Goal: Task Accomplishment & Management: Manage account settings

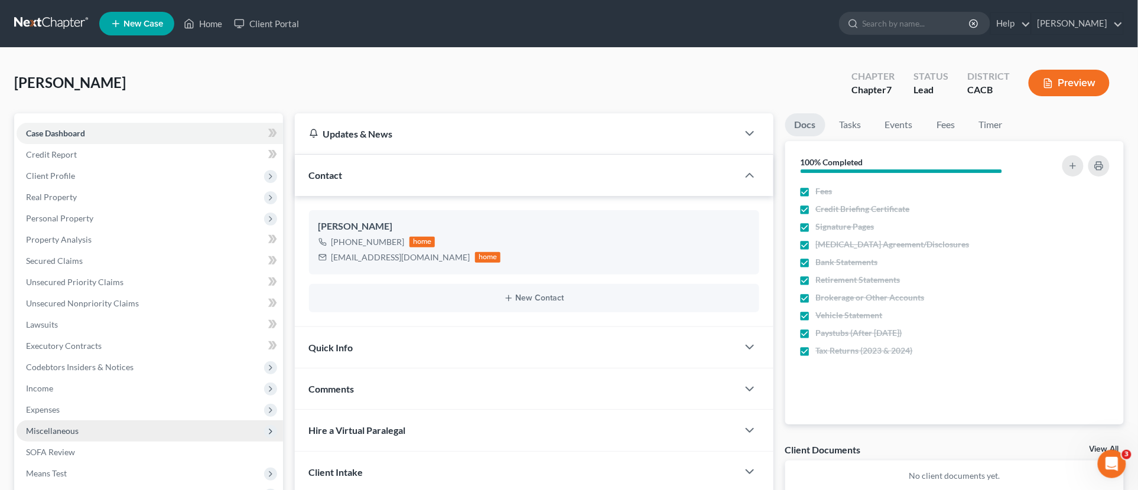
click at [72, 428] on span "Miscellaneous" at bounding box center [52, 431] width 53 height 10
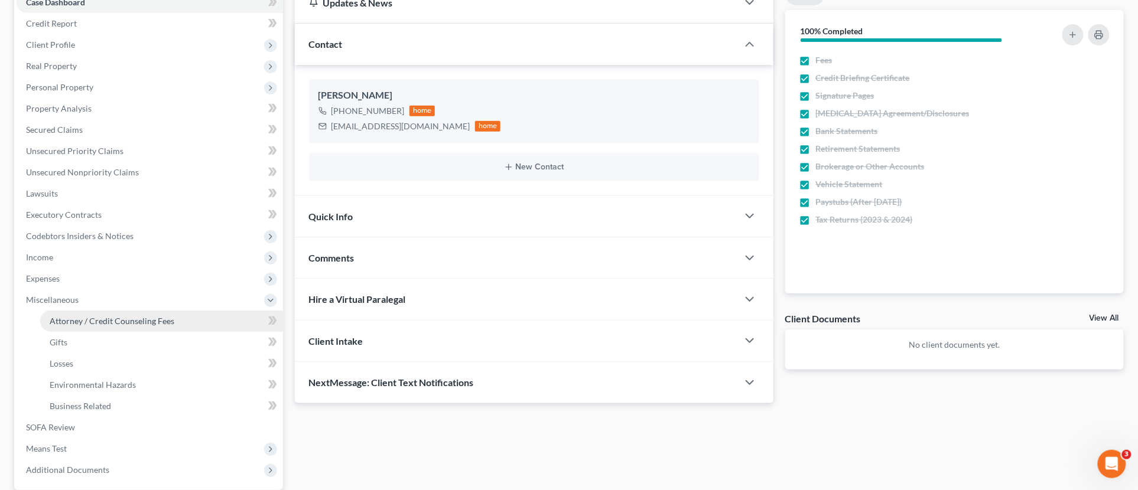
click at [89, 321] on span "Attorney / Credit Counseling Fees" at bounding box center [112, 321] width 125 height 10
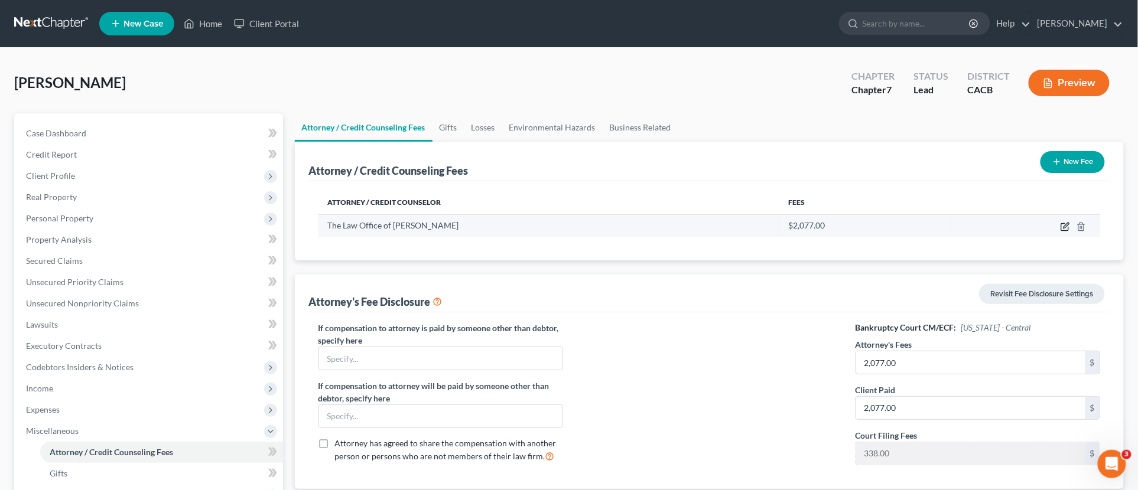
click at [1062, 230] on icon "button" at bounding box center [1064, 227] width 7 height 7
select select "4"
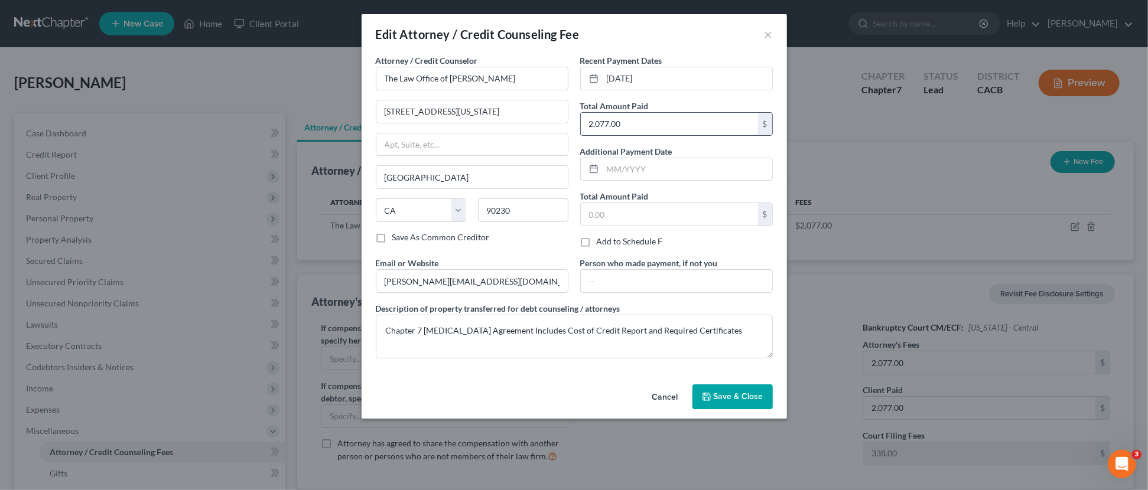
click at [634, 113] on input "2,077.00" at bounding box center [669, 124] width 177 height 22
type input "1,619"
click at [652, 75] on input "[DATE]" at bounding box center [688, 78] width 170 height 22
drag, startPoint x: 659, startPoint y: 74, endPoint x: 575, endPoint y: 72, distance: 84.5
click at [575, 72] on div "Recent Payment Dates [DATE] Total Amount Paid 1,619 $ Additional Payment Date T…" at bounding box center [676, 155] width 204 height 203
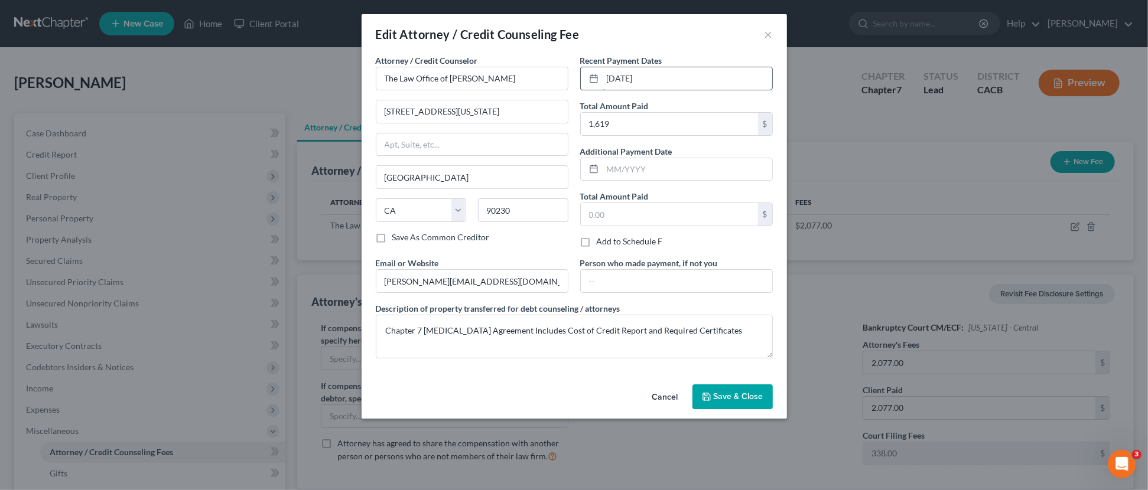
click at [630, 78] on input "[DATE]" at bounding box center [688, 78] width 170 height 22
type input "[DATE]"
click at [730, 392] on span "Save & Close" at bounding box center [739, 397] width 50 height 10
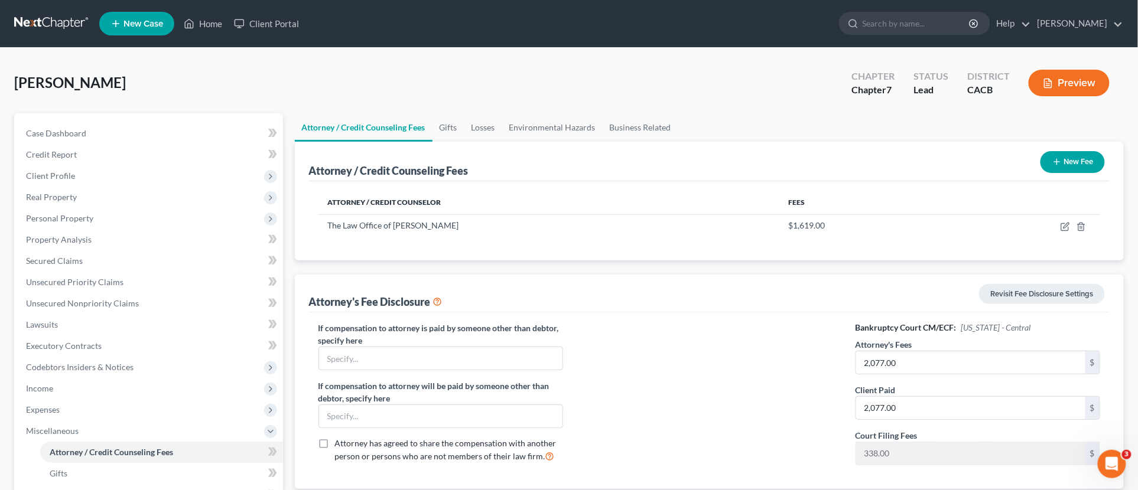
click at [1001, 376] on div "Bankruptcy Court CM/ECF: [US_STATE] - Central Attorney's Fees 2,077.00 $ Client…" at bounding box center [978, 398] width 269 height 152
click at [974, 364] on input "2,077.00" at bounding box center [971, 363] width 230 height 22
type input "2,327"
drag, startPoint x: 952, startPoint y: 405, endPoint x: 937, endPoint y: 398, distance: 16.7
click at [950, 405] on input "2,077.00" at bounding box center [971, 408] width 230 height 22
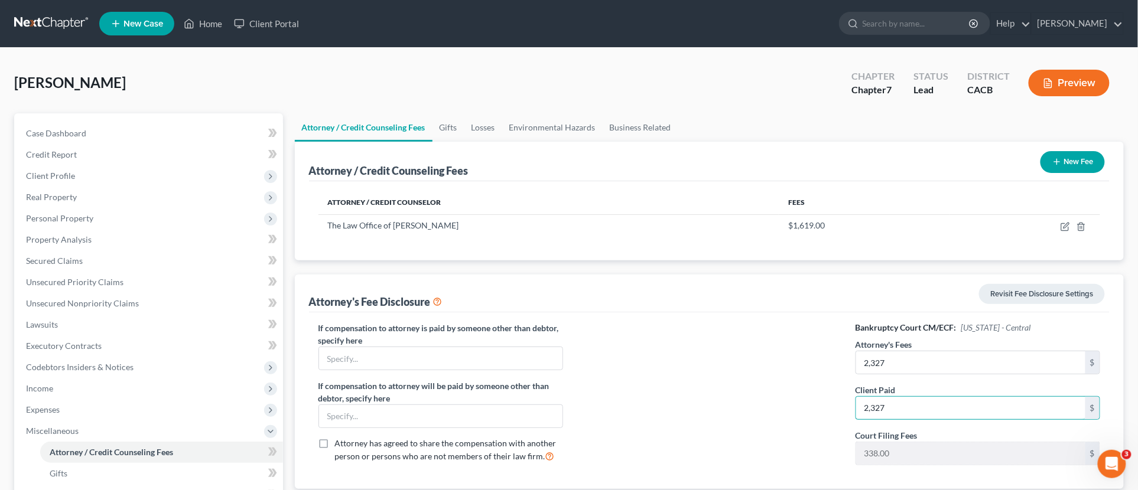
type input "2,327"
click at [785, 397] on div at bounding box center [709, 398] width 269 height 152
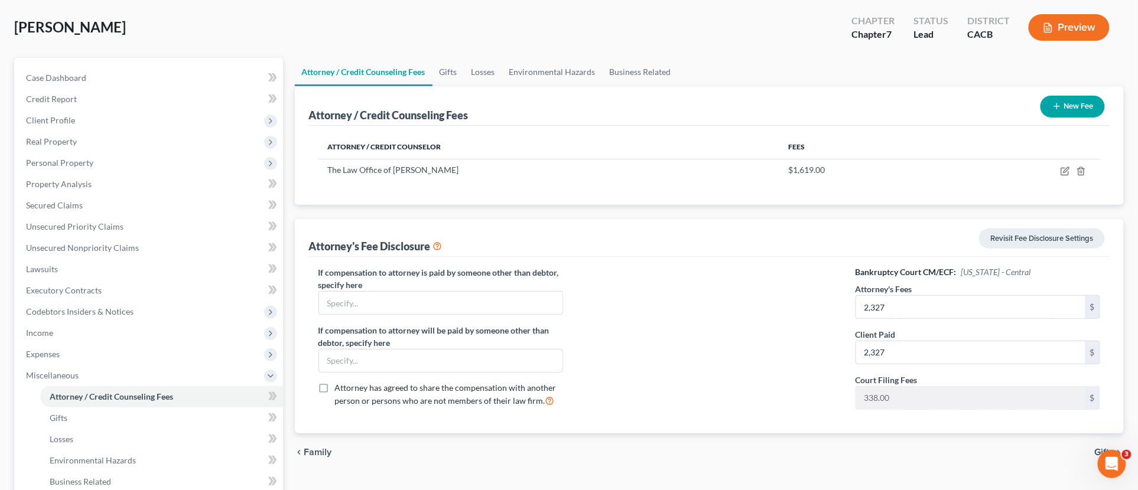
scroll to position [131, 0]
